Goal: Transaction & Acquisition: Purchase product/service

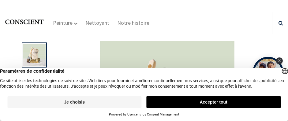
click at [77, 102] on button "Je choisis" at bounding box center [74, 102] width 134 height 12
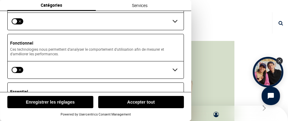
scroll to position [106, 0]
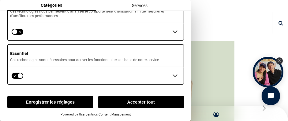
click at [129, 100] on button "Accepter tout" at bounding box center [141, 102] width 86 height 12
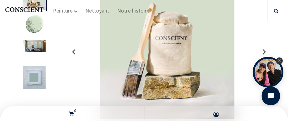
scroll to position [61, 0]
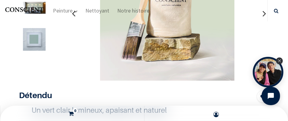
scroll to position [31, 0]
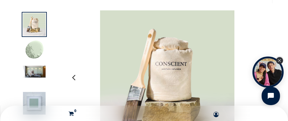
click at [279, 58] on div "Close Tolstoy widget" at bounding box center [279, 60] width 7 height 7
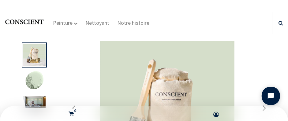
scroll to position [31, 0]
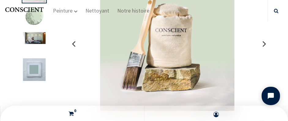
click at [262, 43] on icon "button" at bounding box center [263, 43] width 3 height 17
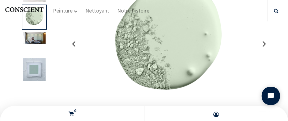
click at [262, 43] on icon "button" at bounding box center [263, 43] width 3 height 17
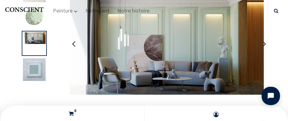
click at [262, 43] on icon "button" at bounding box center [263, 43] width 3 height 17
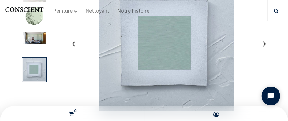
click at [262, 43] on icon "button" at bounding box center [263, 43] width 3 height 17
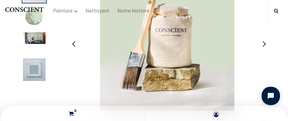
click at [262, 43] on icon "button" at bounding box center [263, 43] width 3 height 17
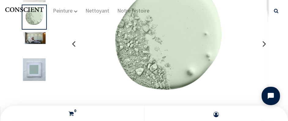
click at [262, 43] on icon "button" at bounding box center [263, 43] width 3 height 17
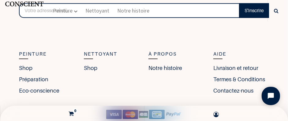
scroll to position [1865, 0]
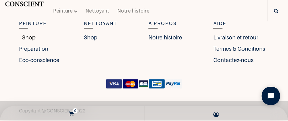
click at [28, 34] on link "Shop" at bounding box center [27, 37] width 17 height 8
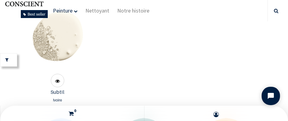
scroll to position [459, 0]
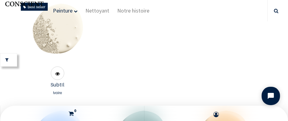
click at [63, 39] on img at bounding box center [57, 32] width 65 height 65
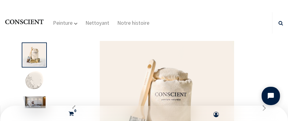
click at [37, 99] on img at bounding box center [34, 102] width 23 height 12
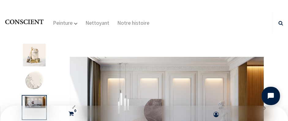
scroll to position [31, 0]
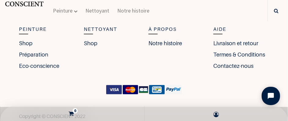
scroll to position [2011, 0]
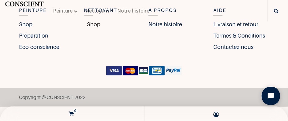
click at [89, 22] on link "Shop" at bounding box center [92, 24] width 17 height 8
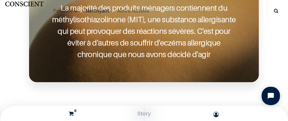
scroll to position [489, 0]
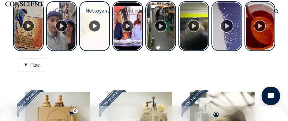
click at [225, 24] on div "Tolstoy Stories" at bounding box center [226, 26] width 31 height 50
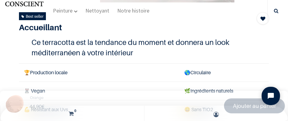
scroll to position [122, 0]
